Goal: Find specific page/section: Find specific page/section

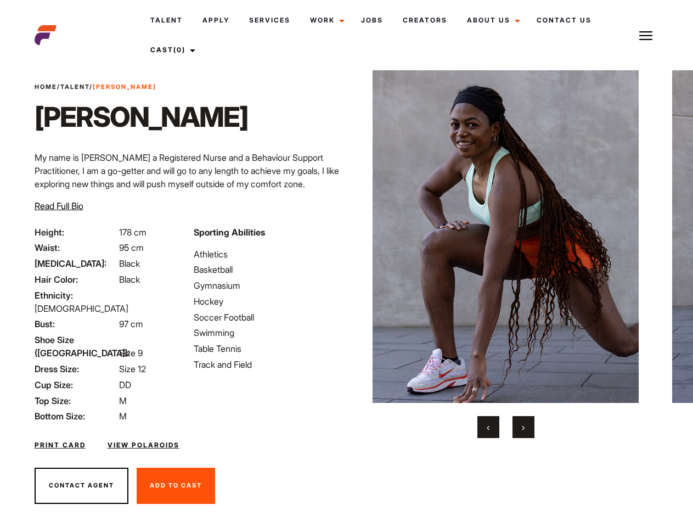
click at [173, 50] on link "Cast (0)" at bounding box center [170, 50] width 61 height 30
click at [646, 35] on img at bounding box center [645, 35] width 13 height 13
click at [505, 254] on img at bounding box center [506, 236] width 266 height 333
click at [346, 236] on div "Sporting Abilities Athletics Basketball Gymnasium Hockey Soccer Football Swimmi…" at bounding box center [266, 325] width 159 height 198
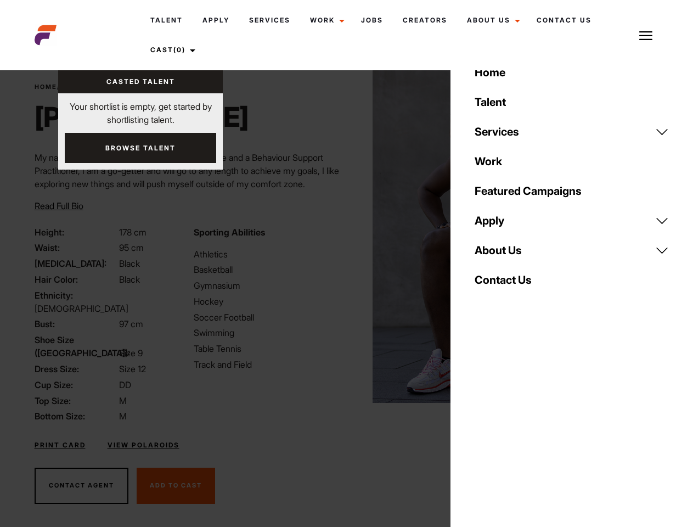
click at [488, 427] on button "‹" at bounding box center [488, 427] width 22 height 22
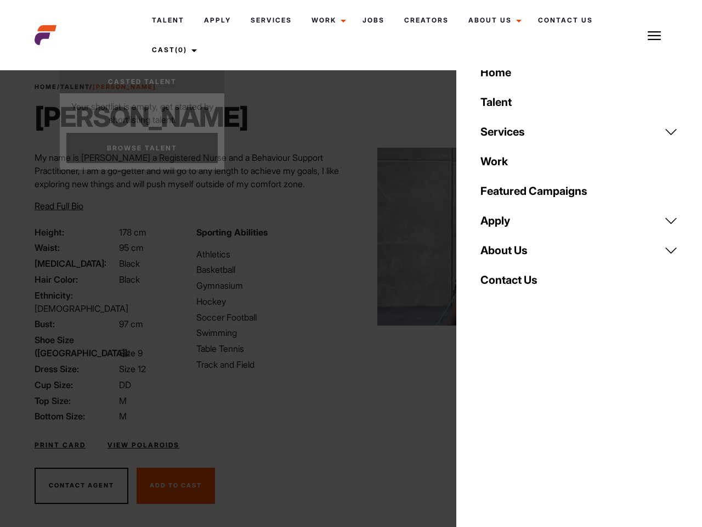
click at [523, 427] on button "›" at bounding box center [530, 427] width 22 height 22
